Goal: Browse casually: Explore the website without a specific task or goal

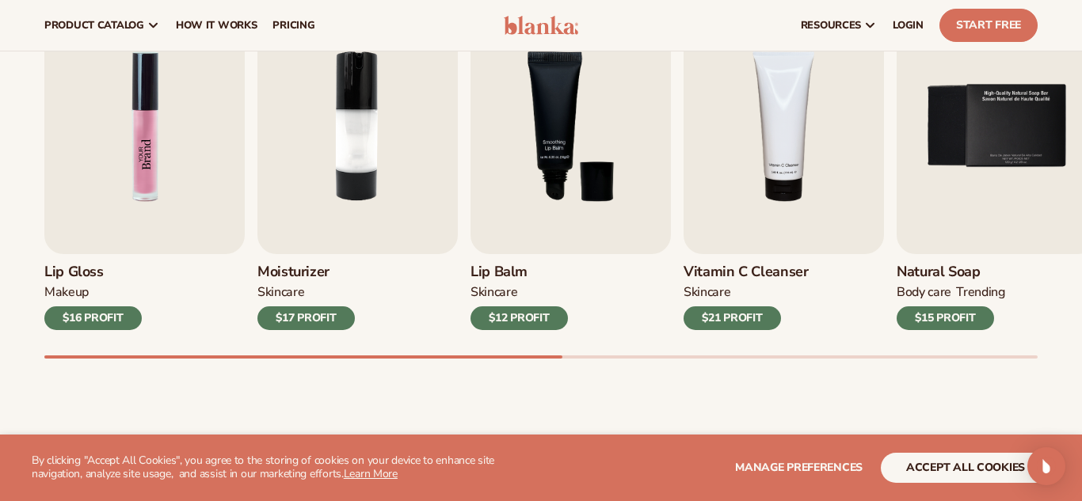
click at [135, 206] on img "1 / 9" at bounding box center [144, 126] width 200 height 256
click at [99, 314] on div "$16 PROFIT" at bounding box center [92, 318] width 97 height 24
click at [102, 317] on div "$16 PROFIT" at bounding box center [92, 318] width 97 height 24
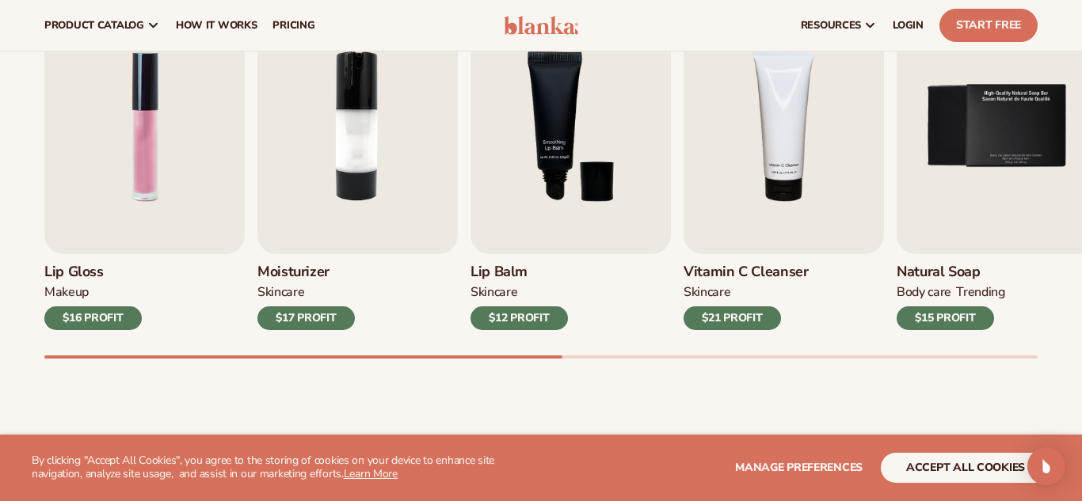
click at [102, 317] on div "$16 PROFIT" at bounding box center [92, 318] width 97 height 24
click at [72, 319] on div "$16 PROFIT" at bounding box center [92, 318] width 97 height 24
click at [72, 321] on div "$16 PROFIT" at bounding box center [92, 318] width 97 height 24
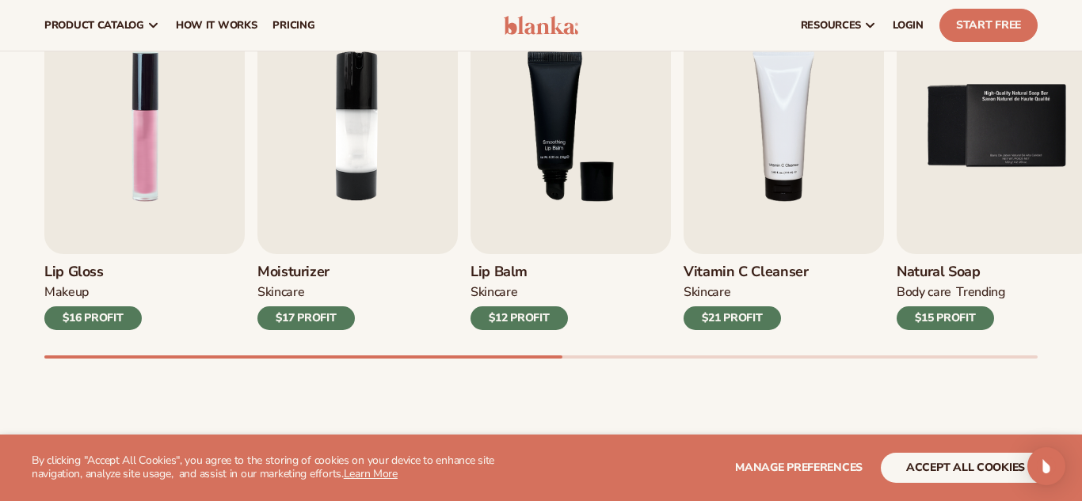
click at [72, 321] on div "$16 PROFIT" at bounding box center [92, 318] width 97 height 24
click at [74, 321] on div "$16 PROFIT" at bounding box center [92, 318] width 97 height 24
click at [78, 320] on div "$16 PROFIT" at bounding box center [92, 318] width 97 height 24
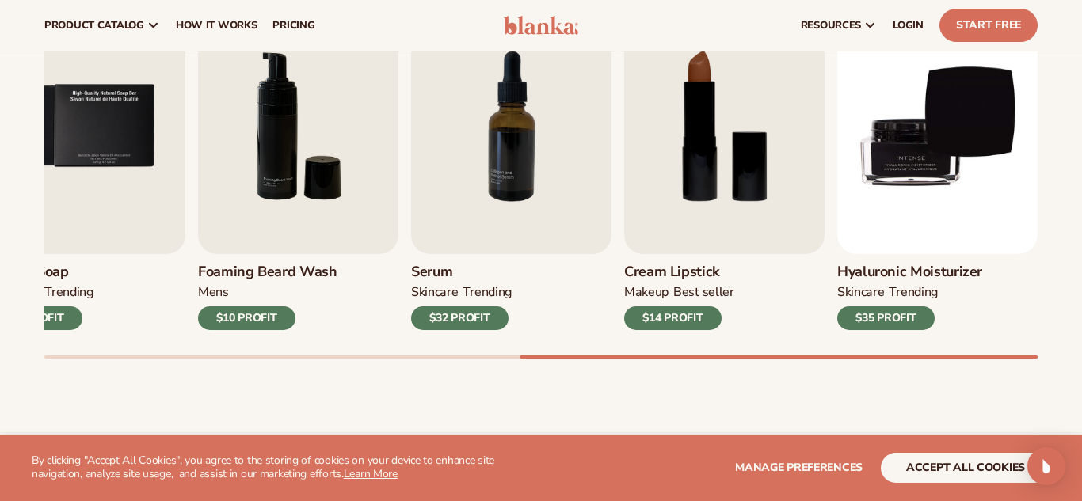
click at [872, 306] on div "$35 PROFIT" at bounding box center [885, 318] width 97 height 24
click at [866, 314] on div "$35 PROFIT" at bounding box center [885, 318] width 97 height 24
